Goal: Information Seeking & Learning: Learn about a topic

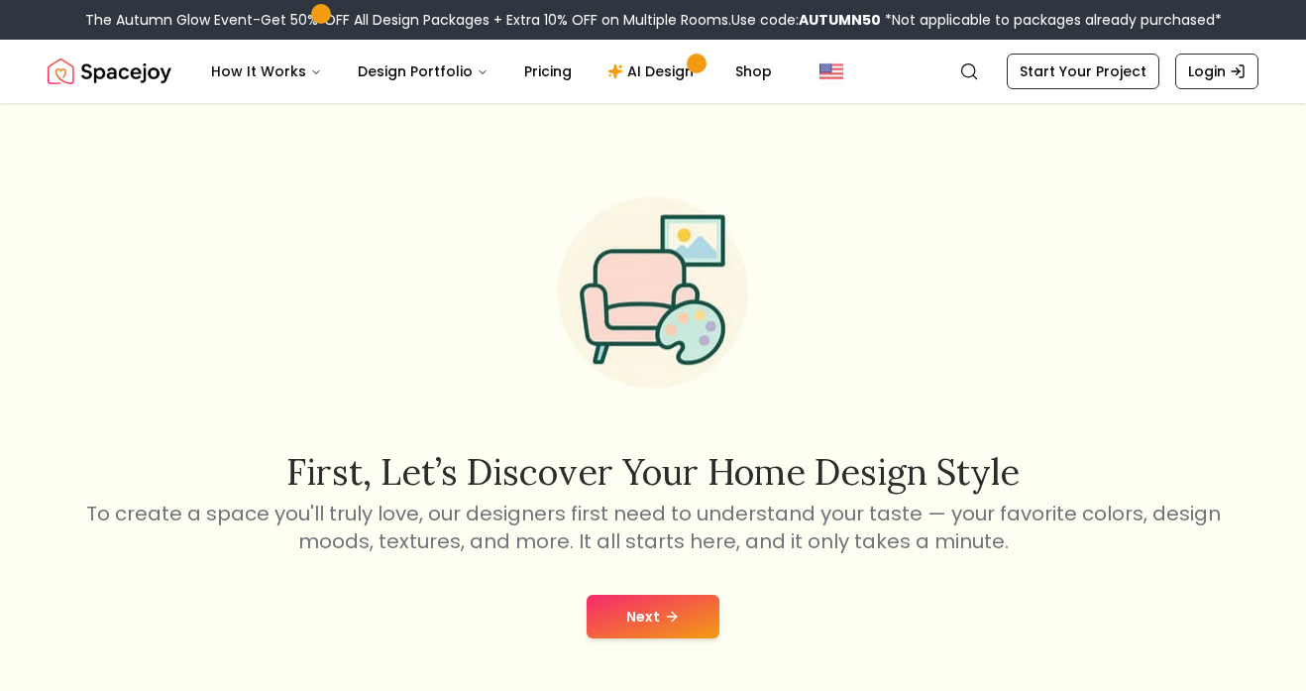
click at [637, 605] on button "Next" at bounding box center [653, 617] width 133 height 44
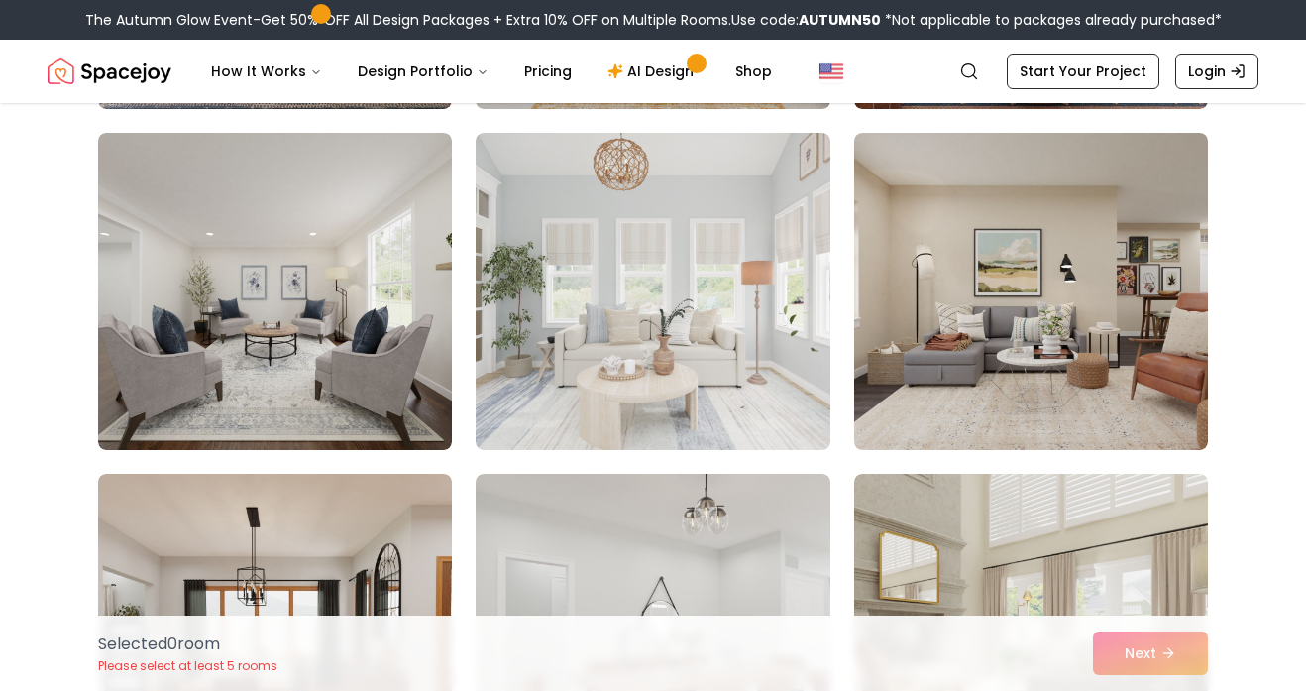
scroll to position [8458, 0]
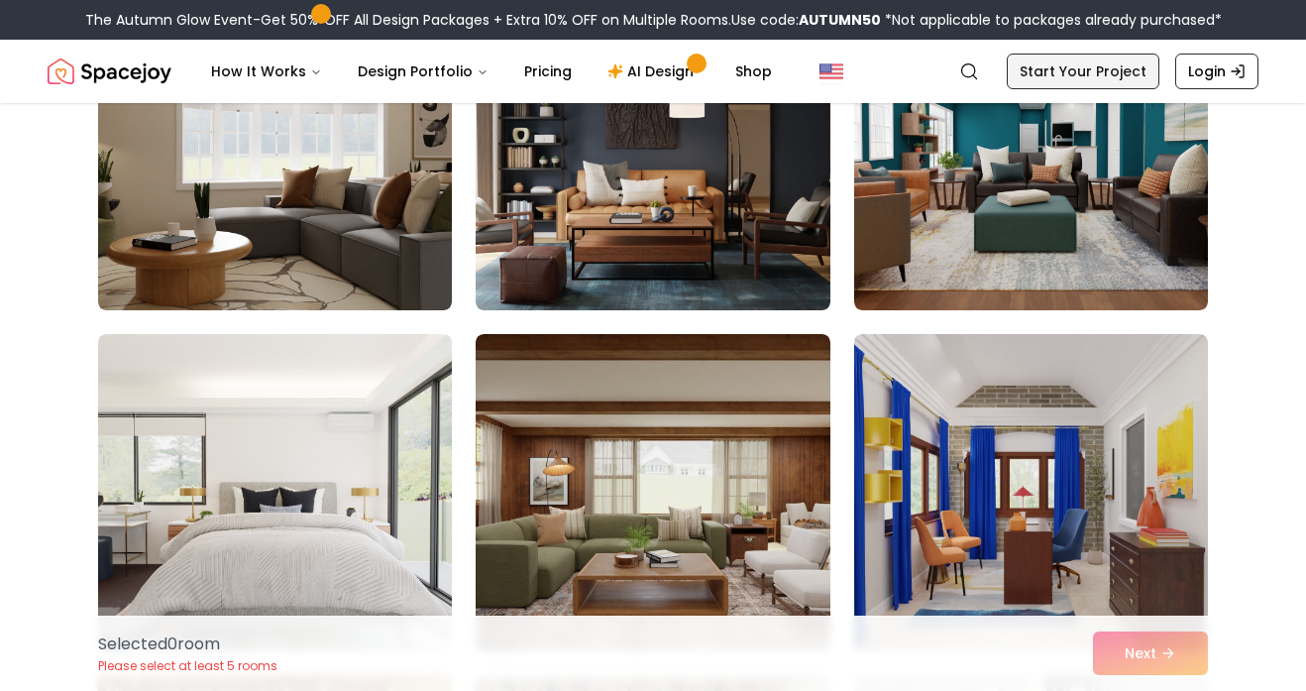
click at [1050, 59] on link "Start Your Project" at bounding box center [1083, 72] width 153 height 36
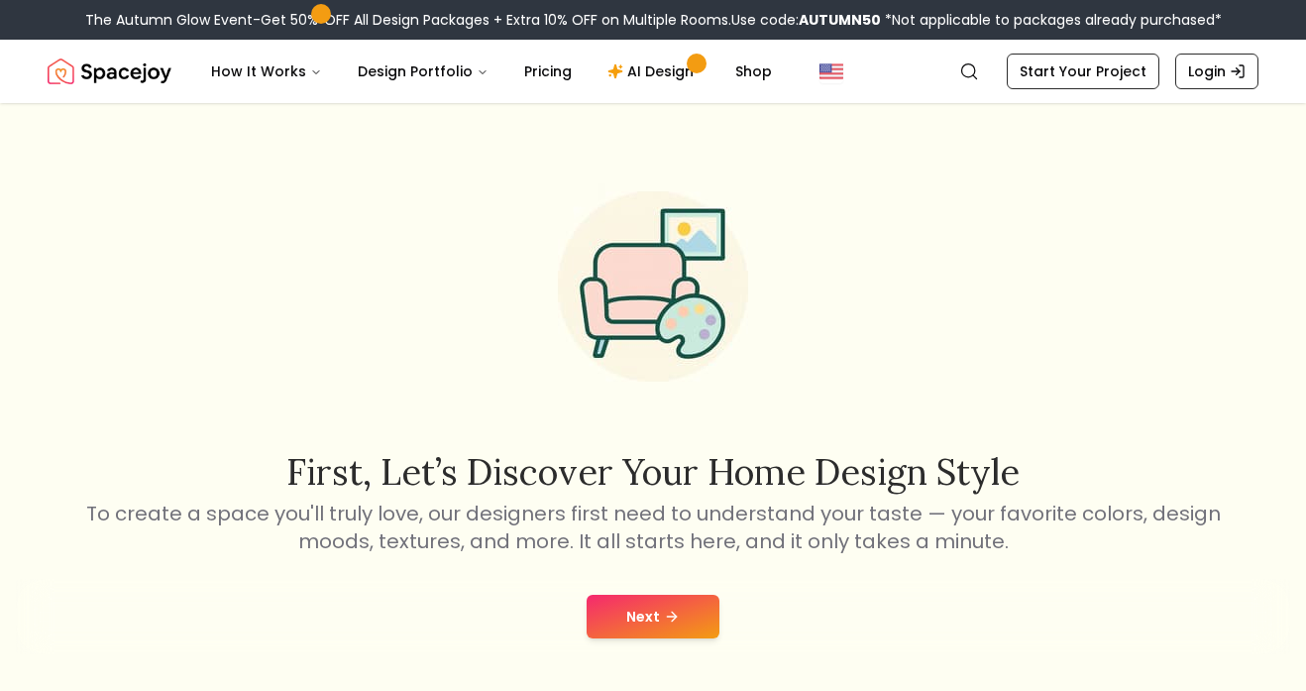
click at [675, 612] on icon at bounding box center [672, 616] width 16 height 16
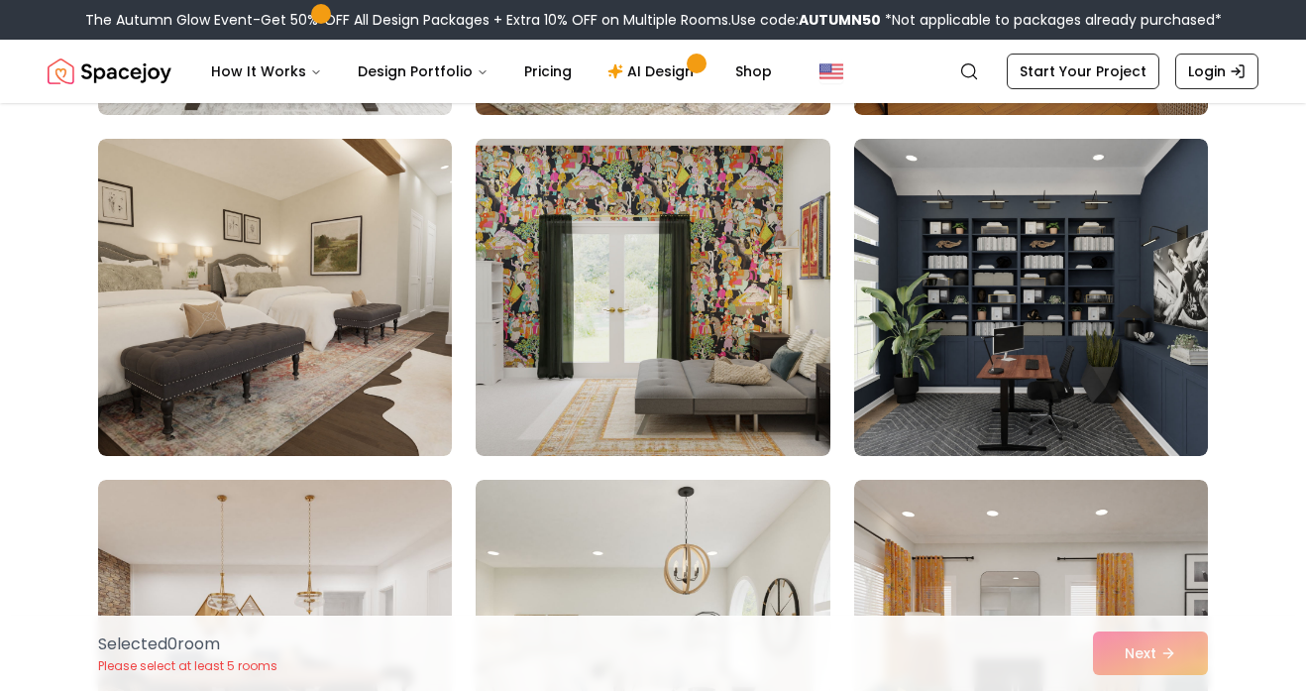
scroll to position [474, 0]
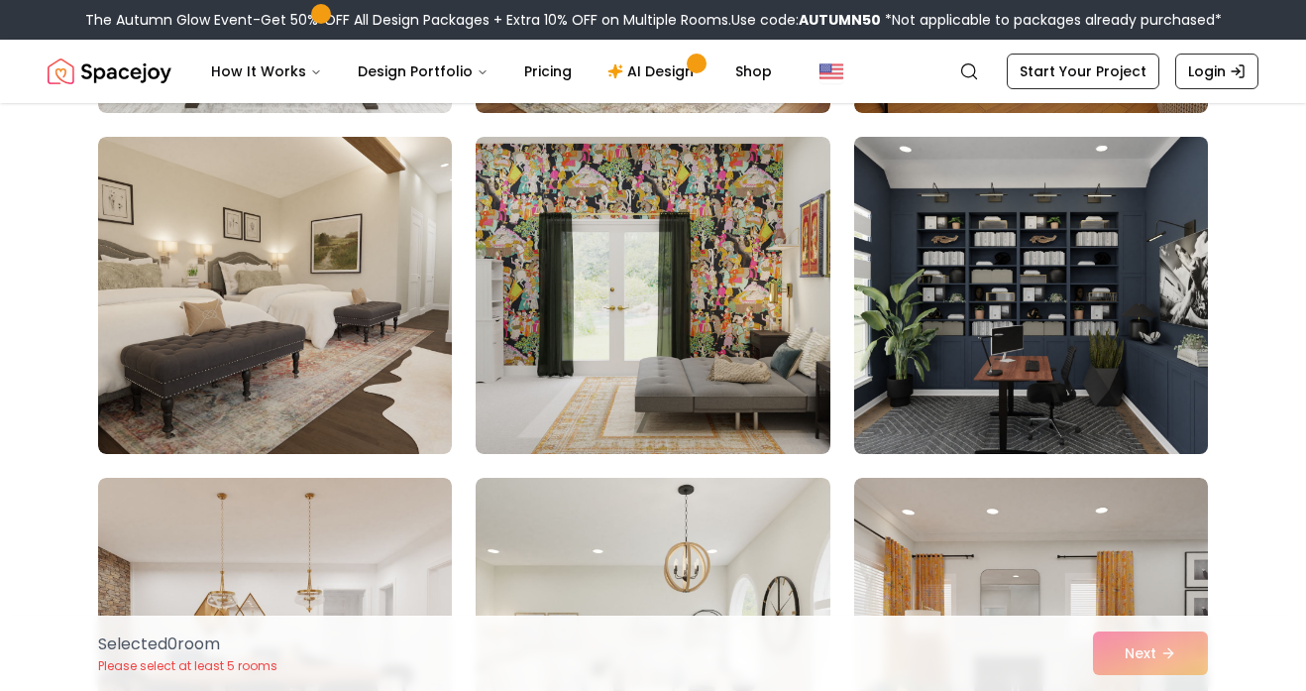
click at [1009, 365] on img at bounding box center [1031, 295] width 372 height 333
click at [956, 400] on img at bounding box center [1031, 295] width 372 height 333
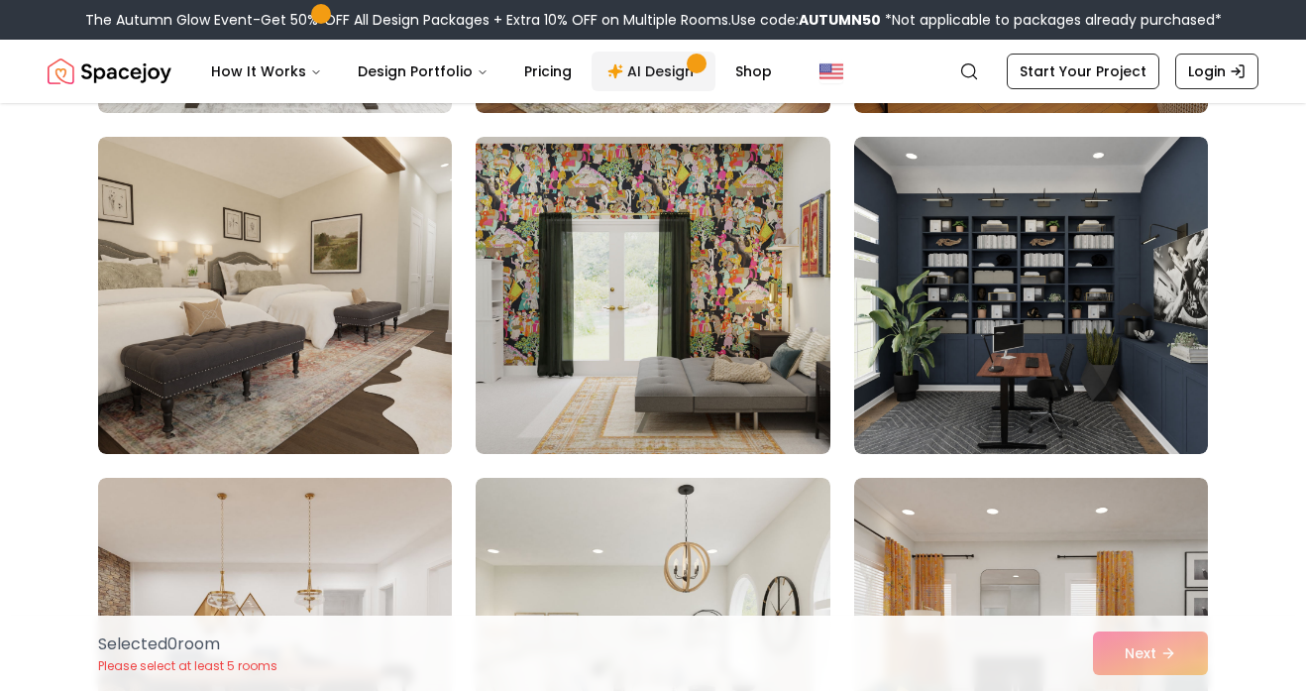
click at [665, 70] on link "AI Design" at bounding box center [654, 72] width 124 height 40
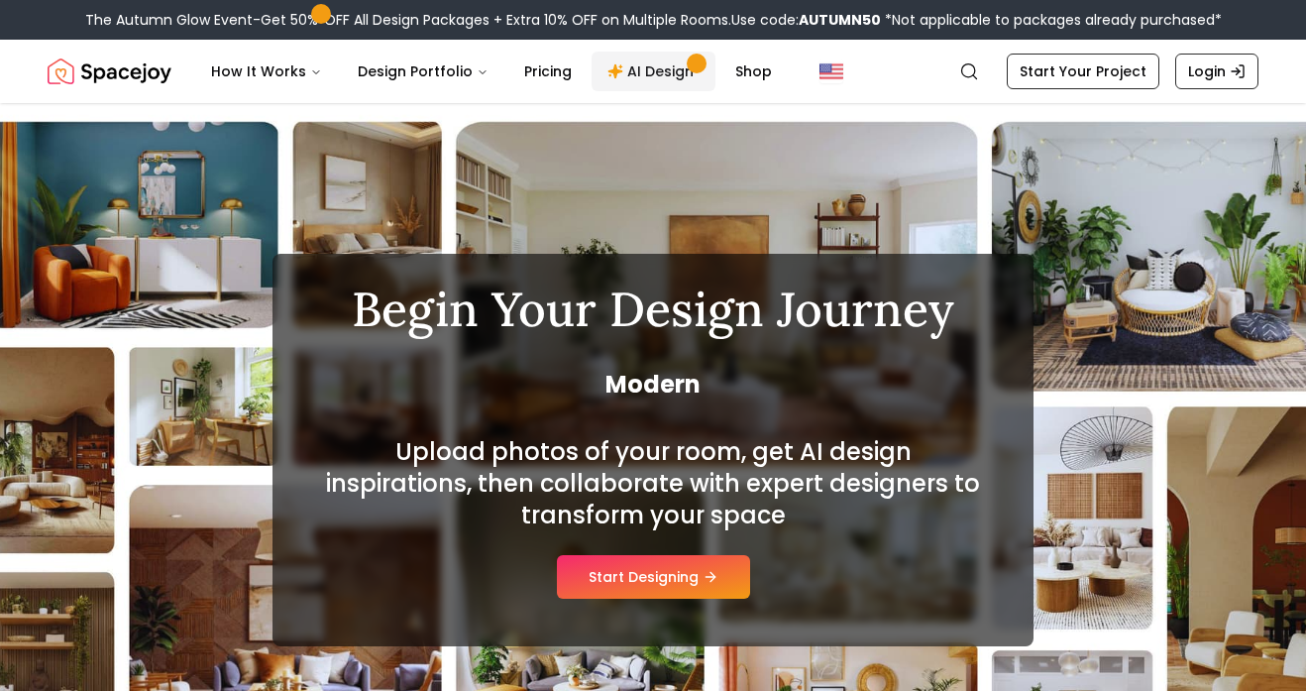
click at [659, 71] on link "AI Design" at bounding box center [654, 72] width 124 height 40
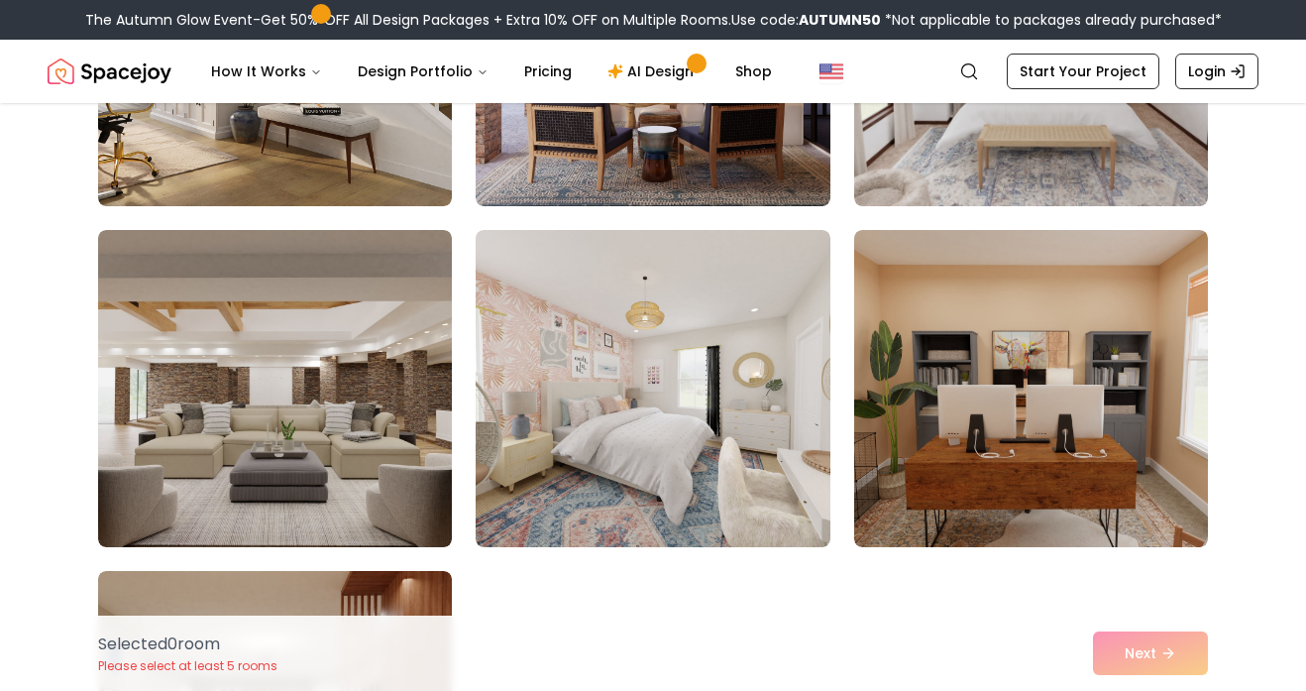
scroll to position [898, 0]
